Goal: Information Seeking & Learning: Learn about a topic

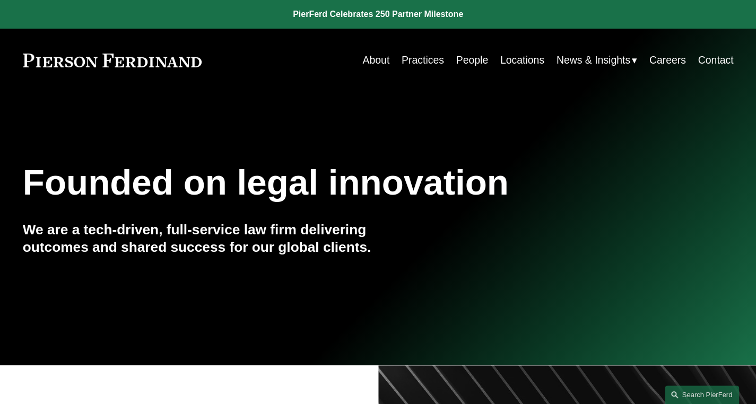
click at [474, 53] on link "People" at bounding box center [472, 60] width 32 height 21
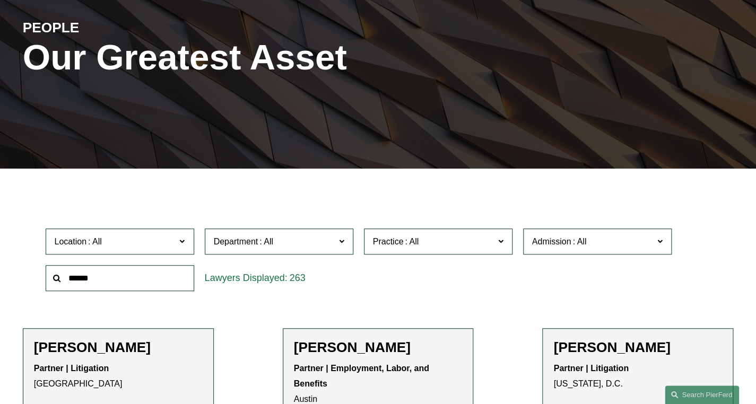
scroll to position [160, 0]
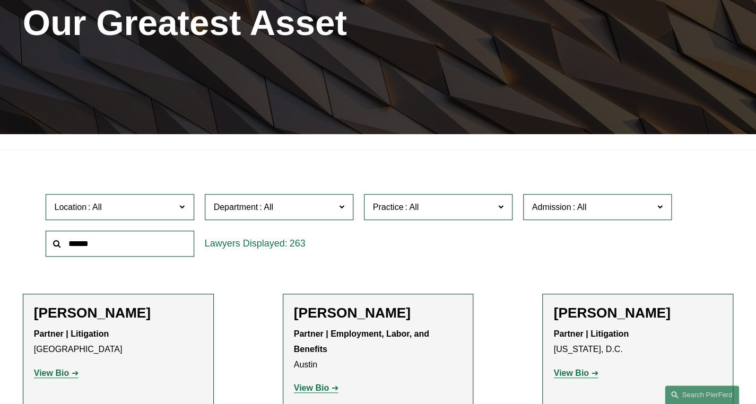
click at [462, 213] on span "Practice" at bounding box center [434, 207] width 122 height 14
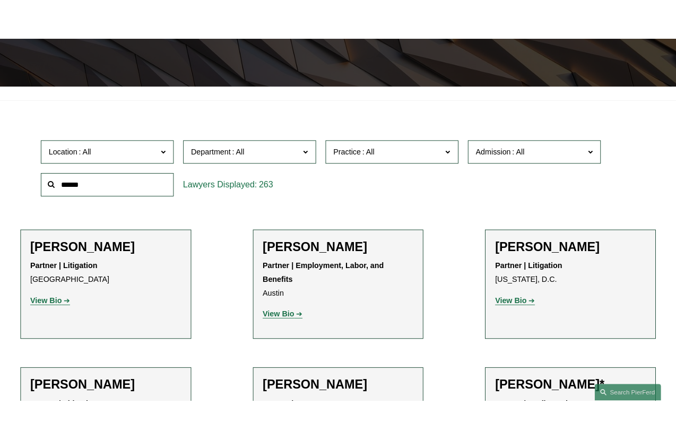
scroll to position [724, 0]
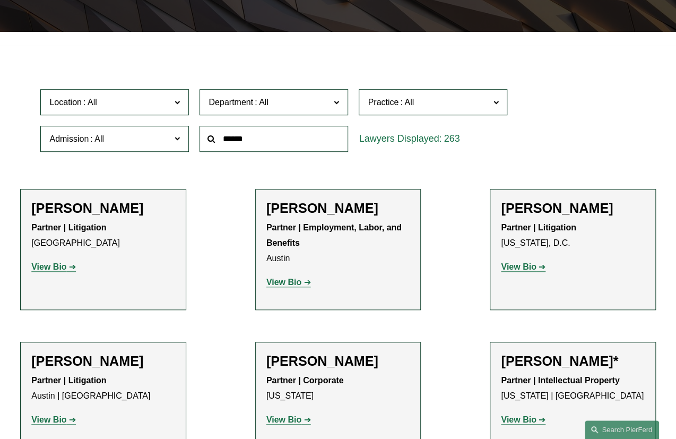
click at [488, 98] on span "Practice" at bounding box center [429, 102] width 122 height 14
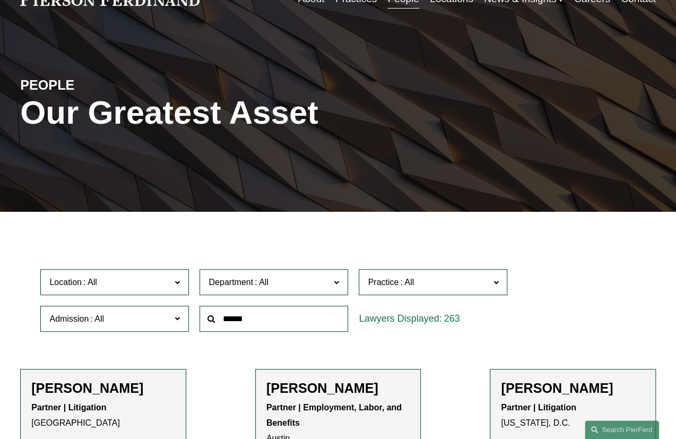
scroll to position [80, 0]
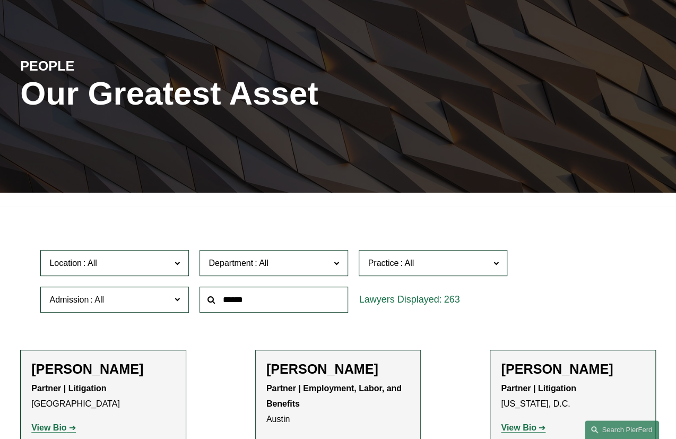
click at [293, 262] on span "Department" at bounding box center [270, 263] width 122 height 14
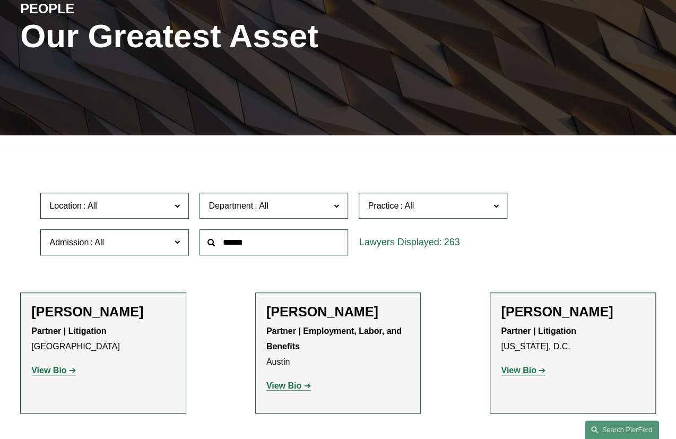
scroll to position [160, 0]
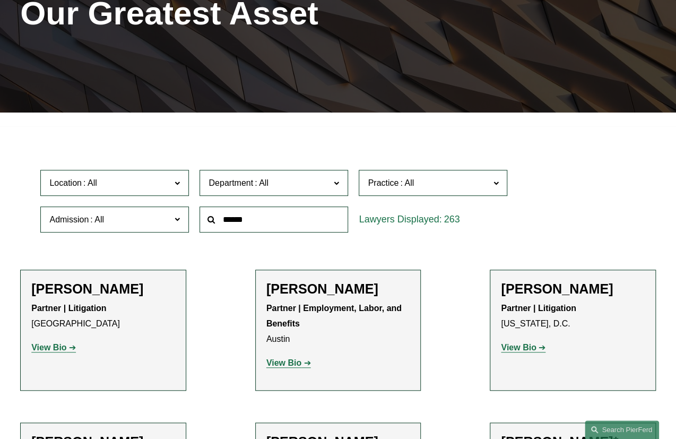
click at [0, 0] on link "Corporate" at bounding box center [0, 0] width 0 height 0
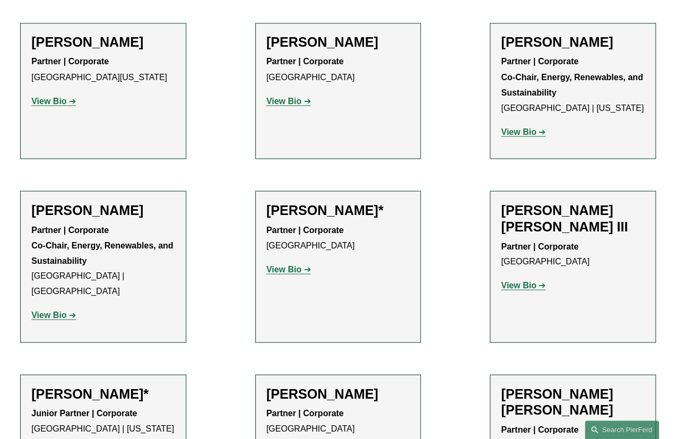
scroll to position [4584, 0]
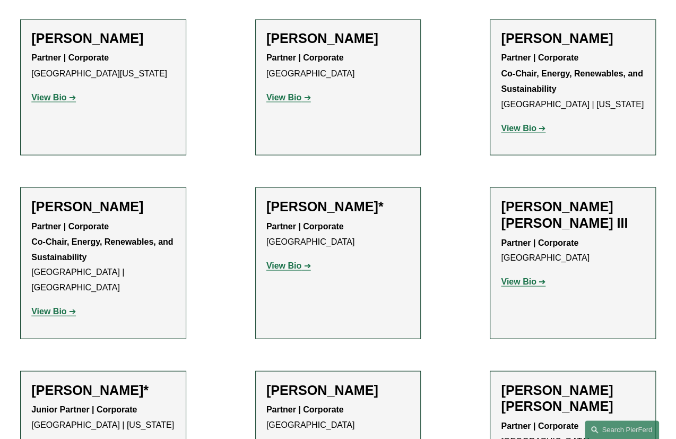
click at [288, 261] on strong "View Bio" at bounding box center [283, 265] width 35 height 9
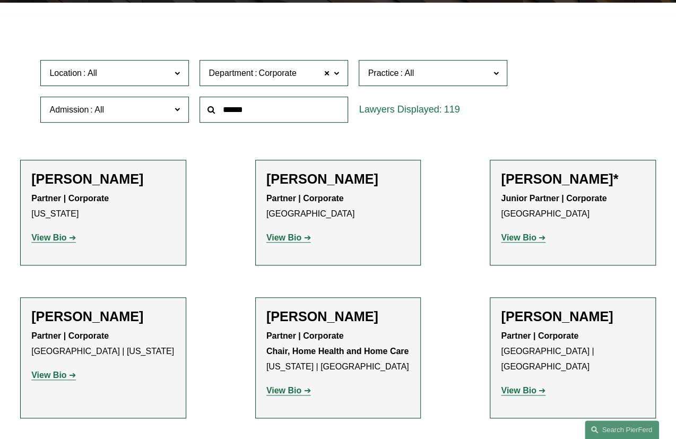
scroll to position [0, 0]
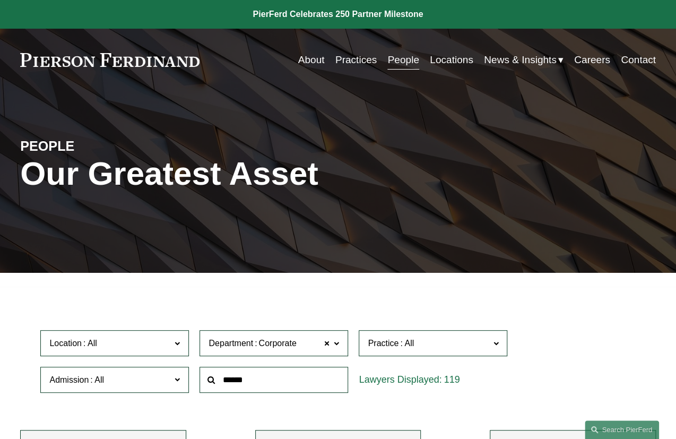
drag, startPoint x: 468, startPoint y: 163, endPoint x: 351, endPoint y: -41, distance: 234.7
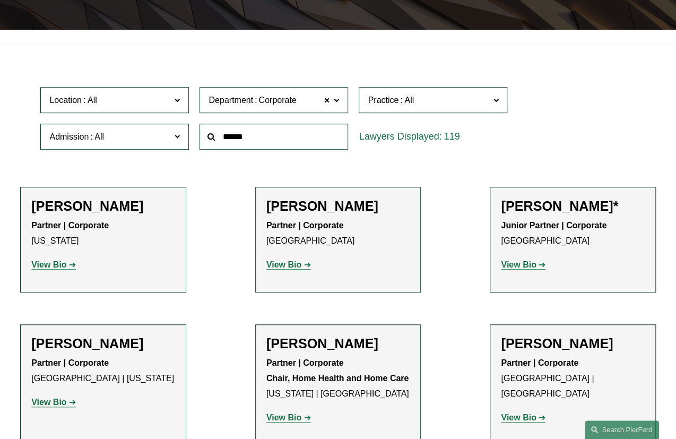
drag, startPoint x: 354, startPoint y: 37, endPoint x: 353, endPoint y: 93, distance: 55.7
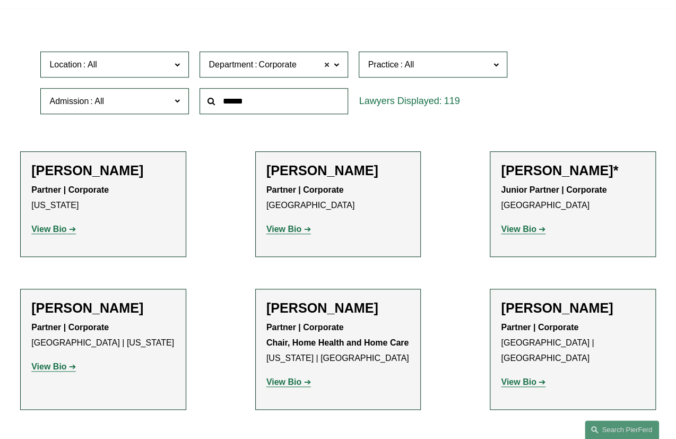
click at [328, 65] on span at bounding box center [327, 65] width 6 height 14
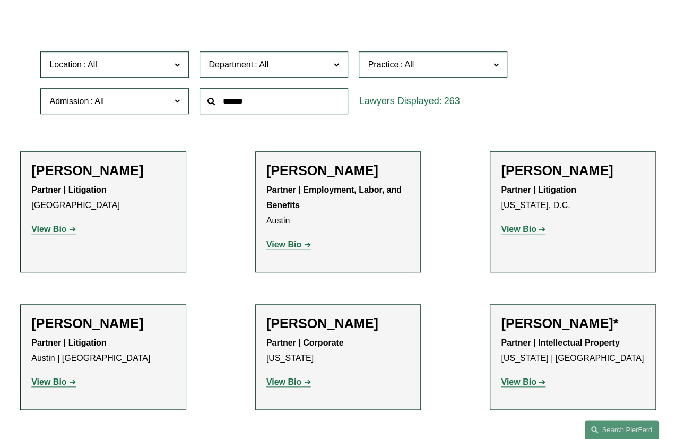
click at [336, 66] on span at bounding box center [336, 64] width 5 height 14
click at [0, 0] on link "Litigation" at bounding box center [0, 0] width 0 height 0
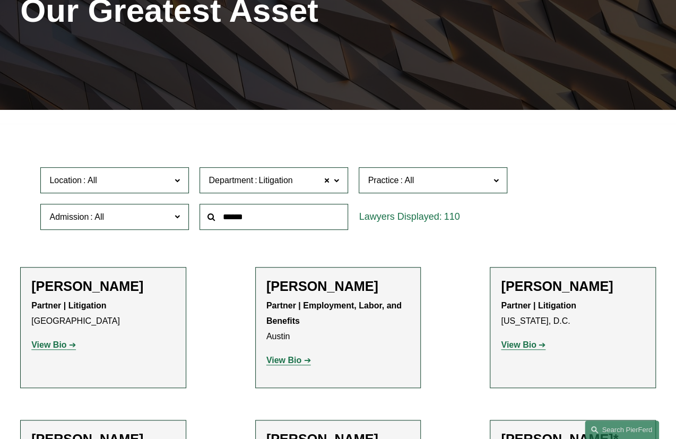
scroll to position [162, 0]
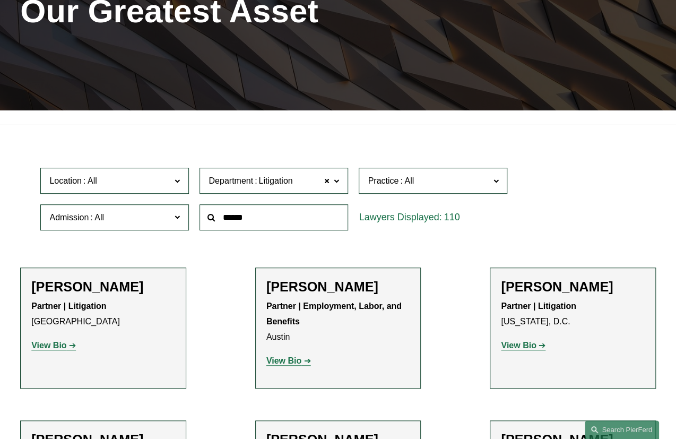
click at [338, 178] on span at bounding box center [336, 181] width 5 height 14
click at [0, 0] on link "Intellectual Property" at bounding box center [0, 0] width 0 height 0
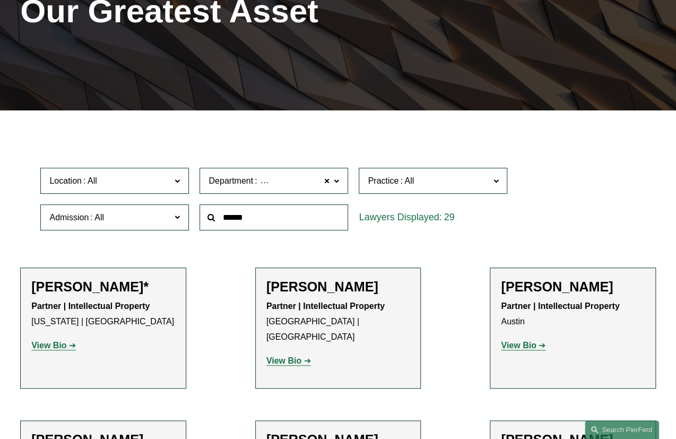
click at [336, 179] on span at bounding box center [336, 181] width 5 height 14
click at [0, 0] on link "Employment, Labor, and Benefits" at bounding box center [0, 0] width 0 height 0
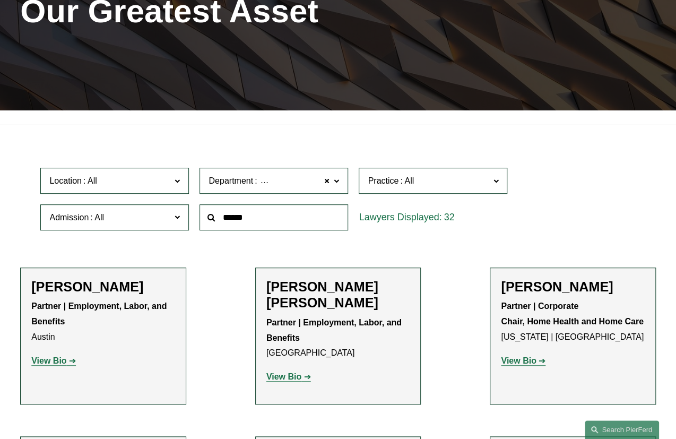
click at [330, 123] on div at bounding box center [338, 117] width 676 height 14
click at [494, 187] on span at bounding box center [495, 181] width 5 height 14
click at [558, 223] on div "Location All [GEOGRAPHIC_DATA] [GEOGRAPHIC_DATA] [GEOGRAPHIC_DATA] [GEOGRAPHIC_…" at bounding box center [338, 198] width 606 height 73
click at [582, 211] on div "Location All [GEOGRAPHIC_DATA] [GEOGRAPHIC_DATA] [GEOGRAPHIC_DATA] [GEOGRAPHIC_…" at bounding box center [338, 198] width 606 height 73
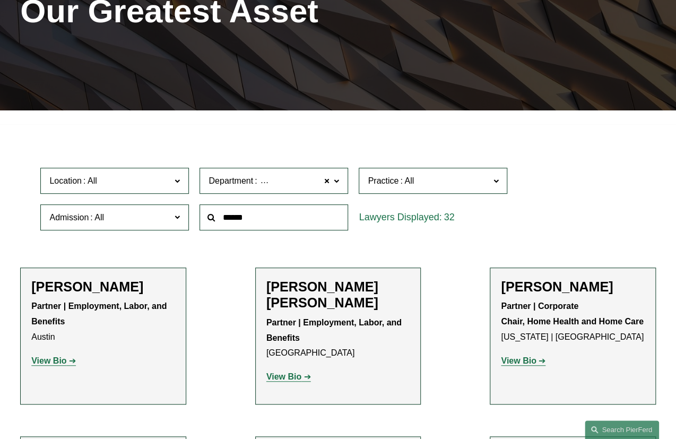
click at [501, 182] on label "Practice" at bounding box center [433, 181] width 149 height 26
click at [329, 182] on span at bounding box center [327, 181] width 6 height 14
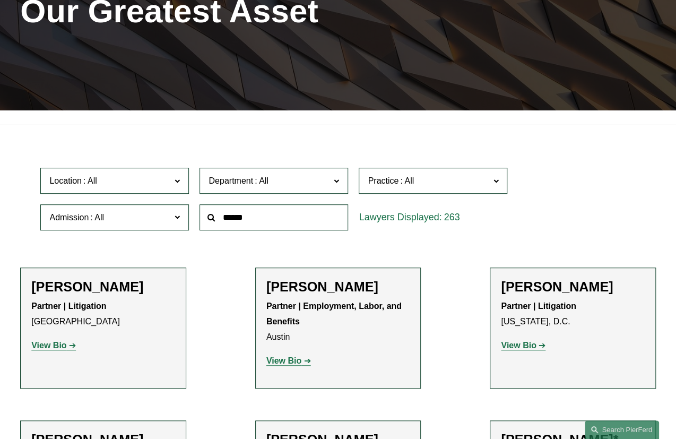
click at [334, 182] on span at bounding box center [336, 181] width 5 height 14
click at [0, 0] on link "Intellectual Property" at bounding box center [0, 0] width 0 height 0
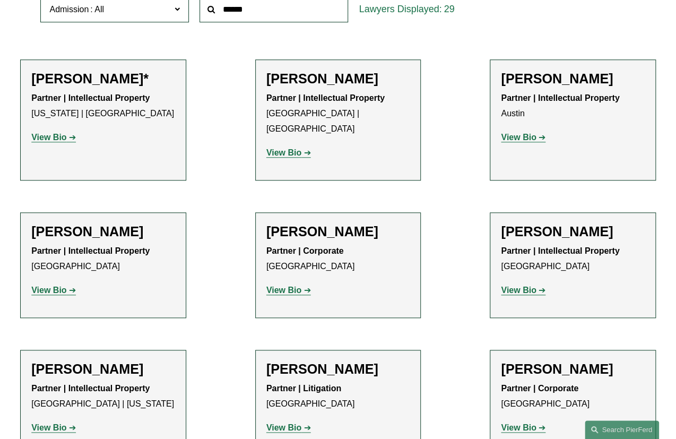
scroll to position [323, 0]
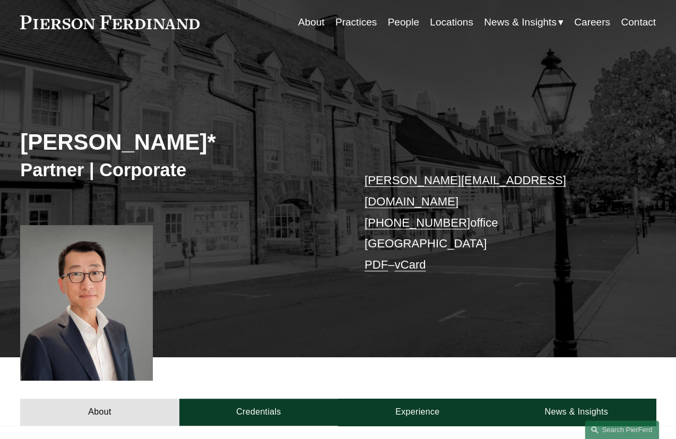
scroll to position [31, 0]
